Goal: Information Seeking & Learning: Stay updated

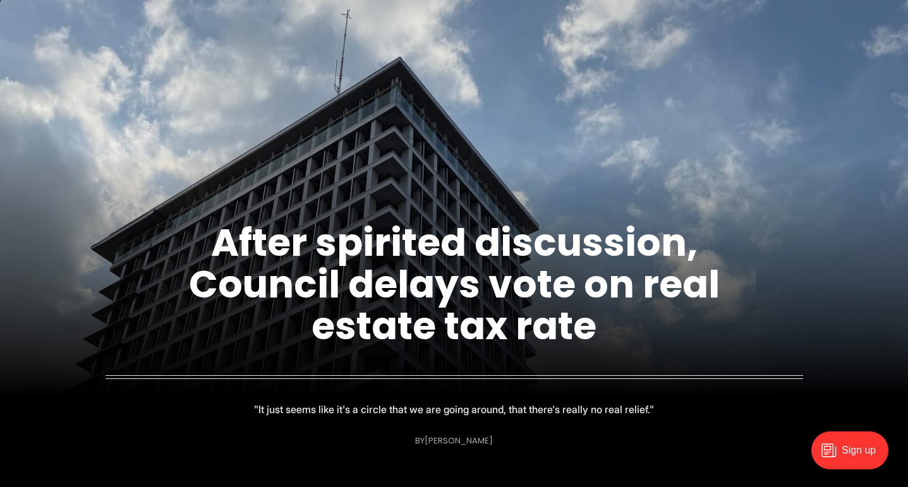
scroll to position [165, 0]
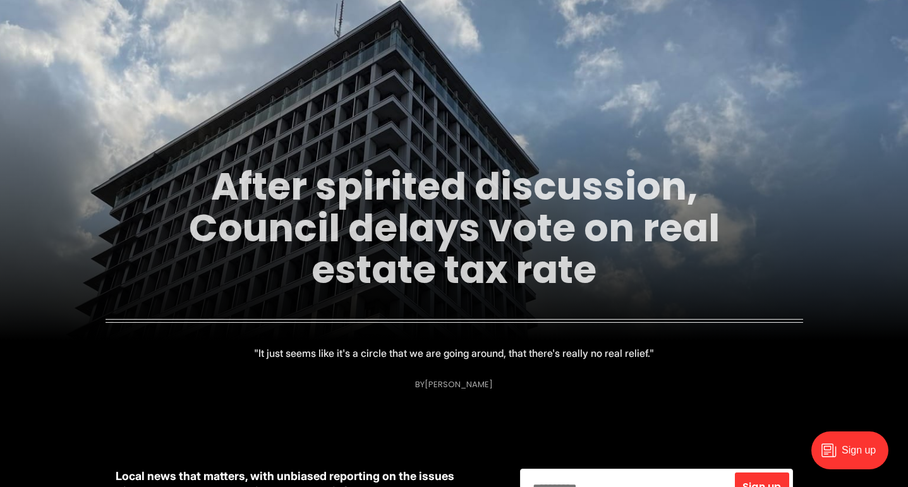
click at [472, 221] on link "After spirited discussion, Council delays vote on real estate tax rate" at bounding box center [454, 228] width 531 height 137
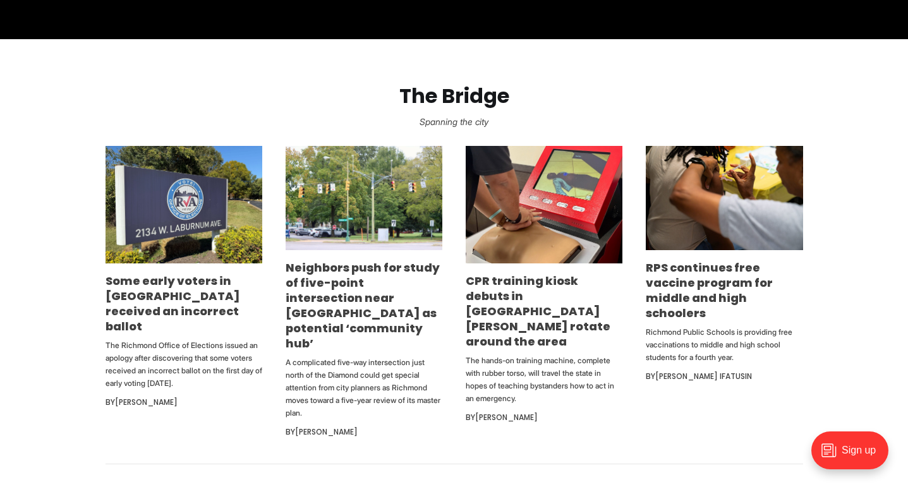
scroll to position [726, 0]
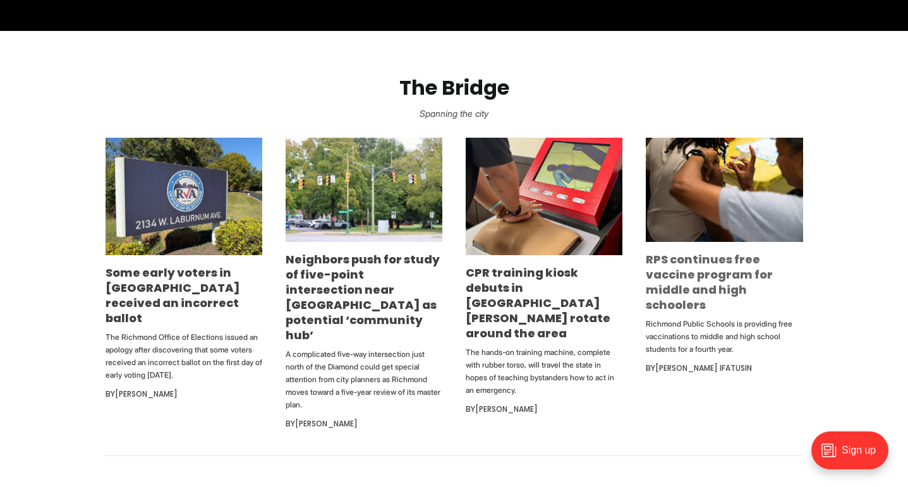
click at [730, 274] on link "RPS continues free vaccine program for middle and high schoolers" at bounding box center [709, 282] width 127 height 61
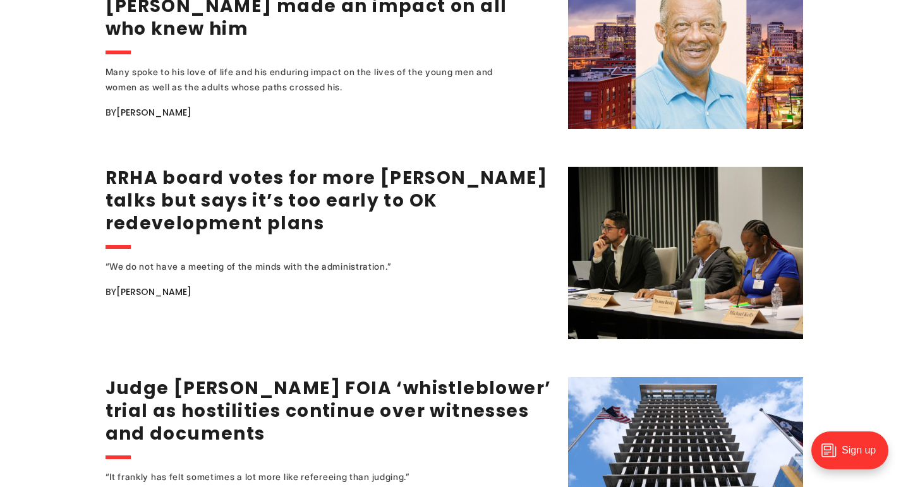
scroll to position [1783, 0]
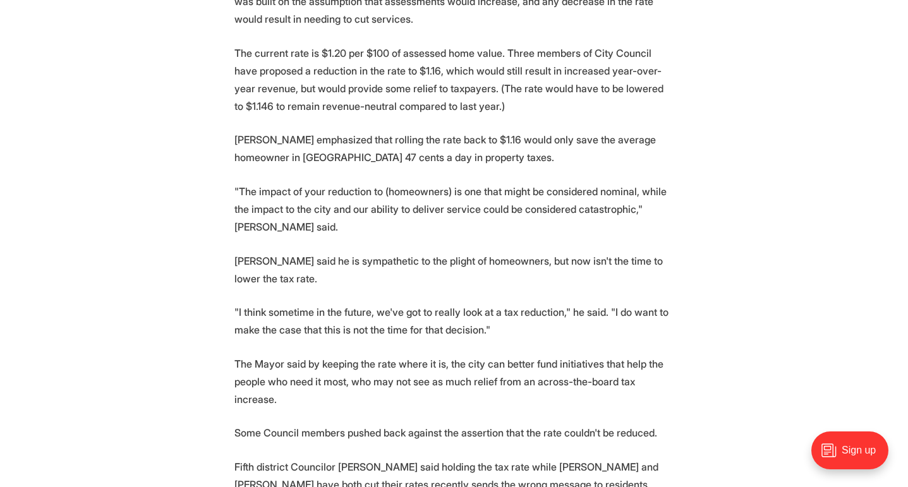
scroll to position [669, 0]
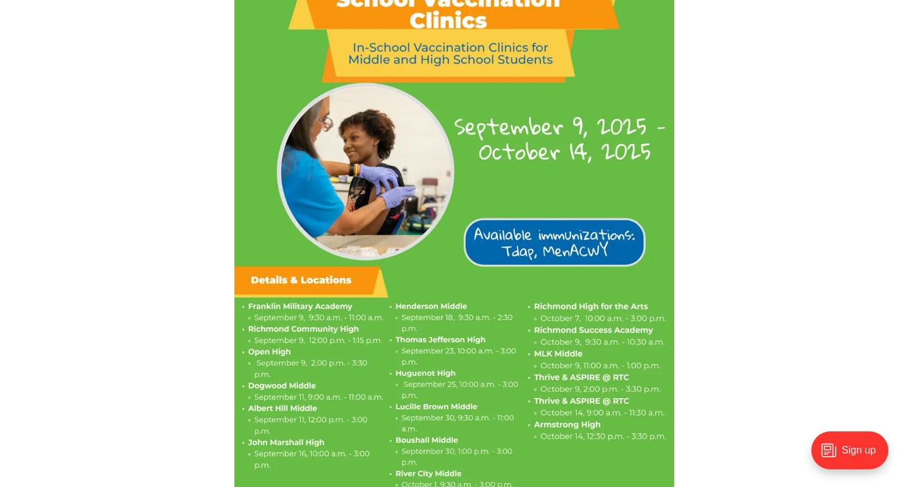
scroll to position [1057, 0]
